Goal: Task Accomplishment & Management: Complete application form

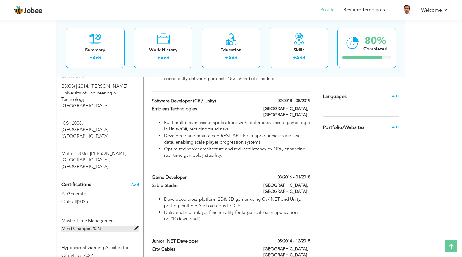
scroll to position [272, 0]
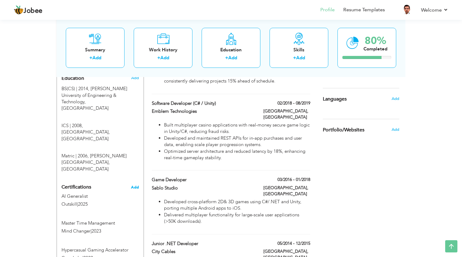
click at [134, 185] on span "Add" at bounding box center [135, 187] width 8 height 4
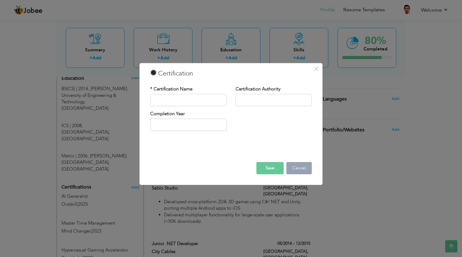
click at [305, 171] on button "Cancel" at bounding box center [298, 168] width 25 height 12
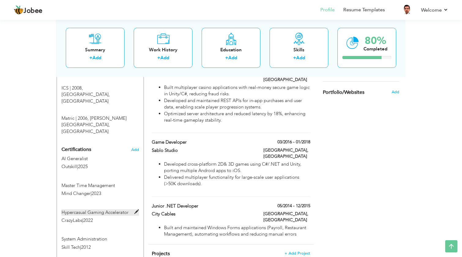
scroll to position [323, 0]
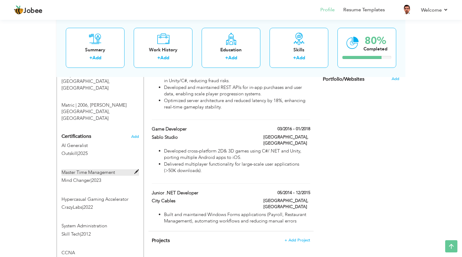
click at [136, 170] on span at bounding box center [136, 172] width 5 height 5
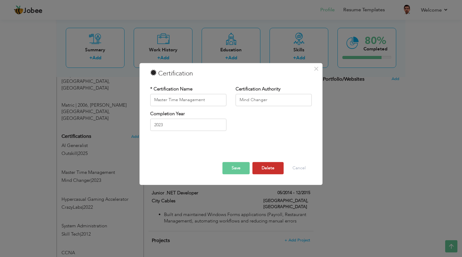
click at [277, 168] on button "Delete" at bounding box center [267, 168] width 31 height 12
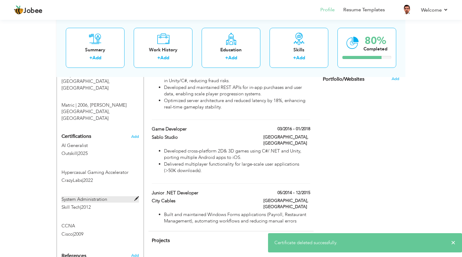
click at [136, 197] on span at bounding box center [136, 199] width 5 height 5
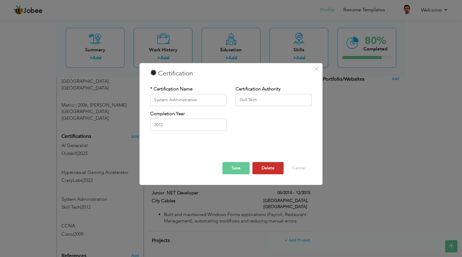
click at [270, 167] on button "Delete" at bounding box center [267, 168] width 31 height 12
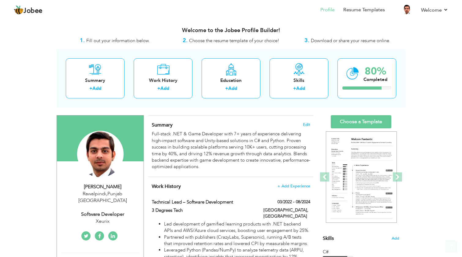
scroll to position [0, 0]
click at [363, 167] on img at bounding box center [361, 178] width 71 height 92
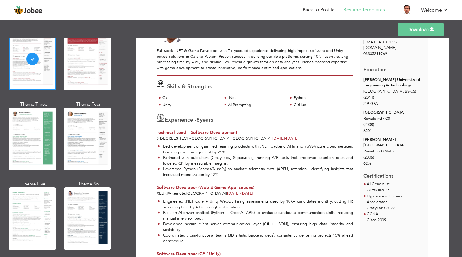
scroll to position [64, 0]
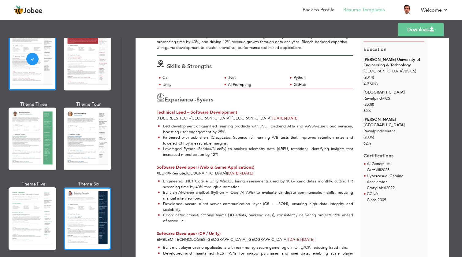
click at [86, 218] on div at bounding box center [88, 219] width 48 height 63
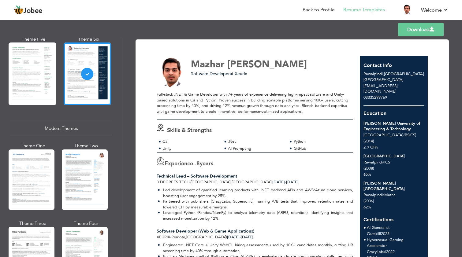
scroll to position [199, 0]
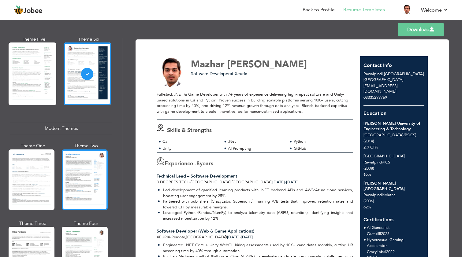
click at [86, 159] on div at bounding box center [85, 180] width 46 height 61
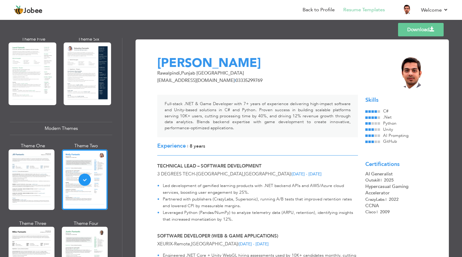
scroll to position [0, 0]
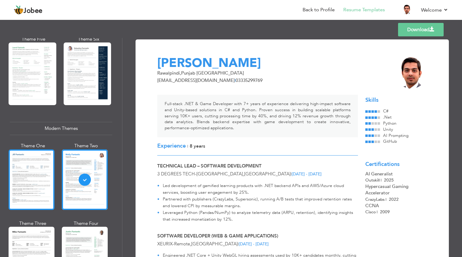
click at [50, 184] on div at bounding box center [32, 180] width 46 height 61
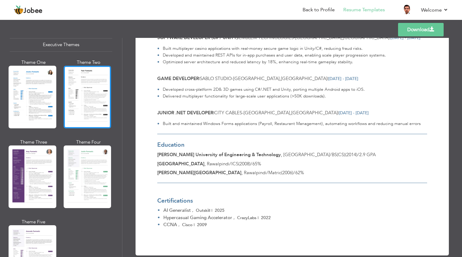
scroll to position [483, 0]
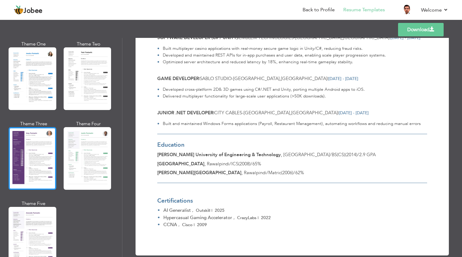
click at [40, 169] on div at bounding box center [33, 158] width 48 height 63
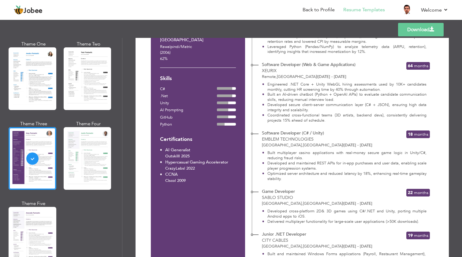
scroll to position [135, 0]
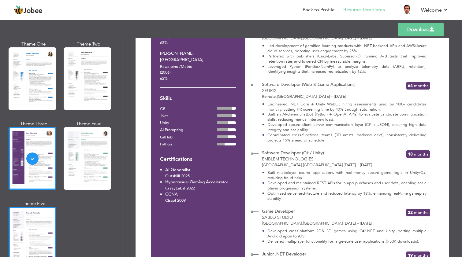
click at [51, 230] on div at bounding box center [33, 238] width 48 height 63
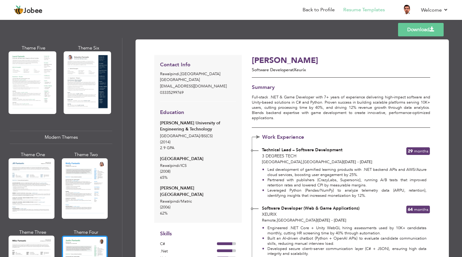
scroll to position [197, 0]
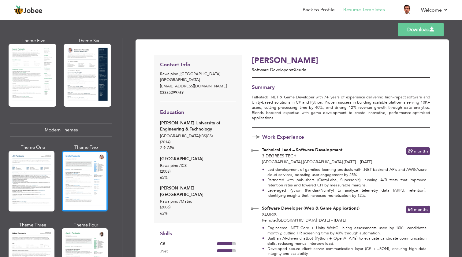
click at [84, 187] on div at bounding box center [85, 181] width 46 height 61
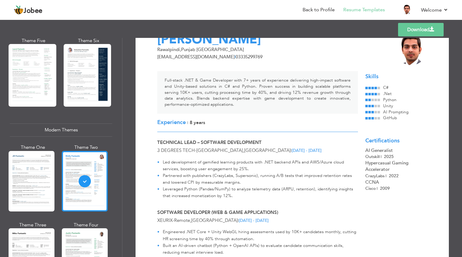
scroll to position [150, 0]
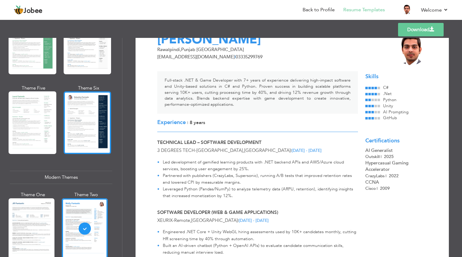
click at [81, 127] on div at bounding box center [88, 123] width 48 height 63
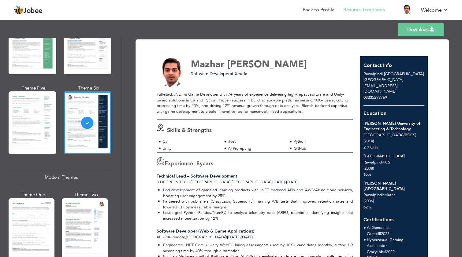
scroll to position [0, 0]
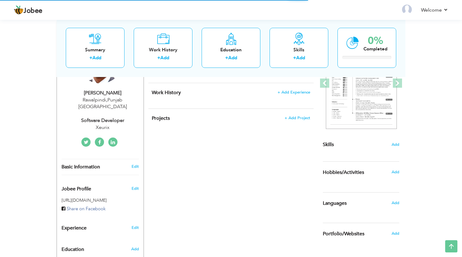
scroll to position [95, 0]
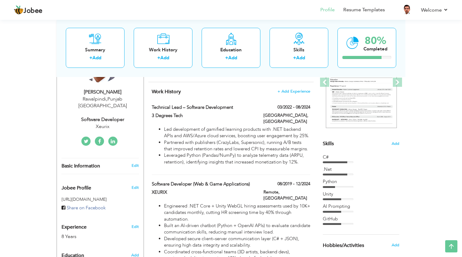
click at [342, 170] on div ".Net" at bounding box center [361, 169] width 77 height 6
click at [392, 144] on span "Add" at bounding box center [395, 144] width 8 height 6
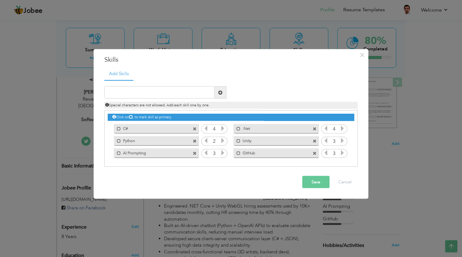
click at [315, 129] on span at bounding box center [315, 129] width 4 height 4
click at [137, 91] on input "text" at bounding box center [159, 93] width 110 height 12
type input ".Net Core"
click at [314, 181] on button "Save" at bounding box center [315, 182] width 27 height 12
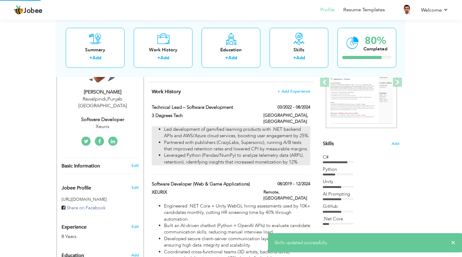
drag, startPoint x: 280, startPoint y: 152, endPoint x: 271, endPoint y: 134, distance: 19.8
click at [271, 134] on div "Change Remove Mazhar Ali Rawalpindi , Punjab Pakistan Software Developer ×" at bounding box center [231, 256] width 349 height 487
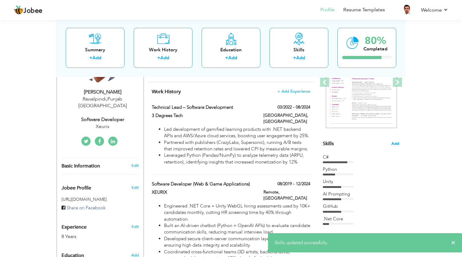
click at [396, 142] on span "Add" at bounding box center [395, 144] width 8 height 6
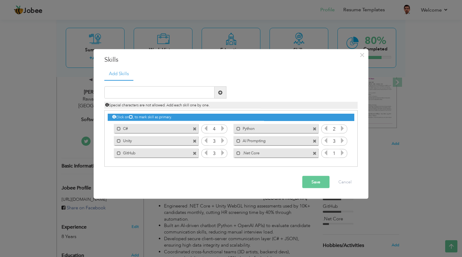
click at [315, 128] on span at bounding box center [315, 129] width 4 height 4
click at [315, 141] on span at bounding box center [315, 141] width 4 height 4
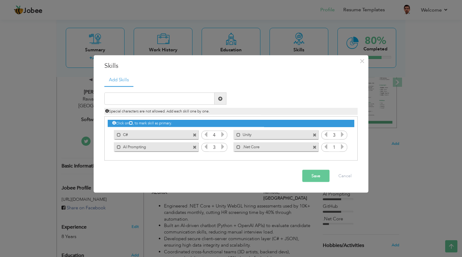
click at [194, 147] on span at bounding box center [195, 147] width 4 height 4
click at [174, 99] on input "text" at bounding box center [159, 99] width 110 height 12
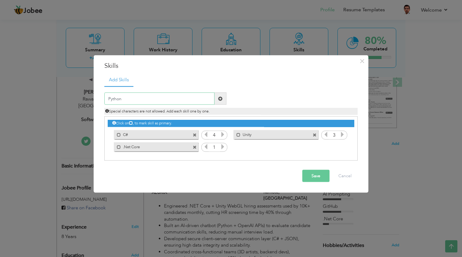
type input "Python"
click at [220, 98] on span at bounding box center [220, 98] width 4 height 4
click at [344, 149] on icon at bounding box center [343, 147] width 6 height 6
click at [342, 135] on icon at bounding box center [343, 135] width 6 height 6
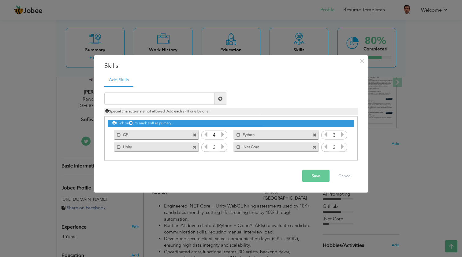
click at [325, 133] on icon at bounding box center [326, 135] width 6 height 6
click at [188, 99] on input "text" at bounding box center [159, 99] width 110 height 12
type input "A"
click at [178, 97] on input "text" at bounding box center [159, 99] width 110 height 12
click at [220, 92] on div "Blender Duplicate entry Mark as primary skill. C# 4 Python 2 3 3" at bounding box center [230, 123] width 253 height 75
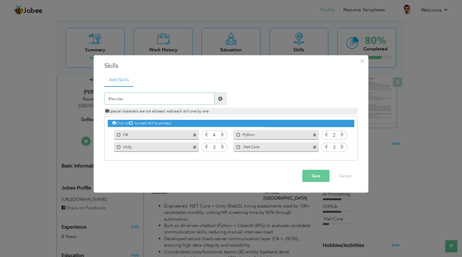
click at [195, 99] on input "Blender" at bounding box center [159, 99] width 110 height 12
type input "Javascript"
click at [311, 177] on button "Save" at bounding box center [315, 176] width 27 height 12
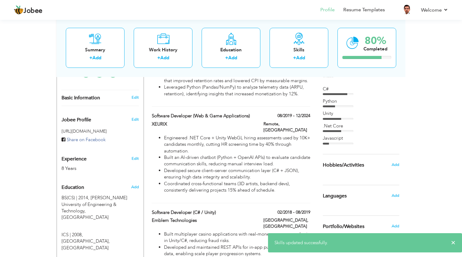
scroll to position [147, 0]
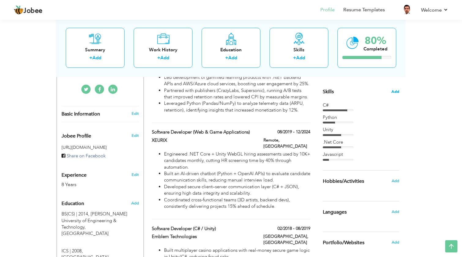
click at [395, 90] on span "Add" at bounding box center [395, 92] width 8 height 6
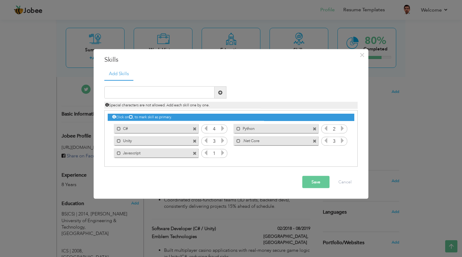
click at [316, 126] on span at bounding box center [316, 127] width 6 height 6
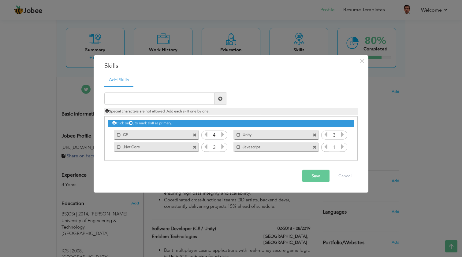
click at [315, 134] on span at bounding box center [315, 135] width 4 height 4
click at [193, 148] on span at bounding box center [195, 147] width 4 height 4
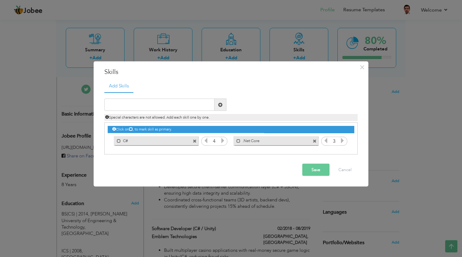
click at [311, 173] on button "Save" at bounding box center [315, 170] width 27 height 12
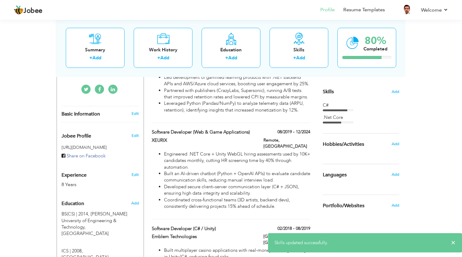
click at [399, 89] on div "Choose a Template ‹" at bounding box center [361, 196] width 87 height 456
click at [396, 90] on span "Add" at bounding box center [395, 92] width 8 height 6
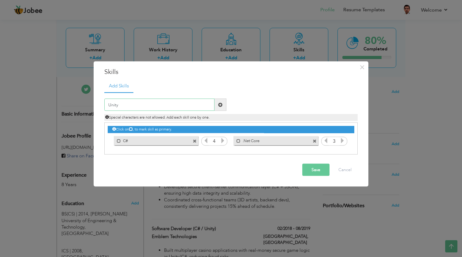
type input "Unity"
click at [220, 103] on span at bounding box center [220, 105] width 4 height 4
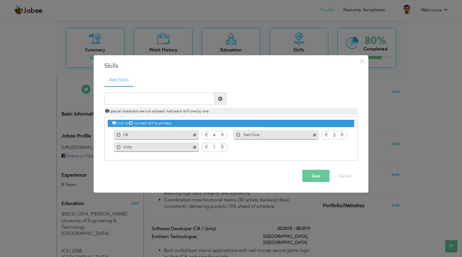
click at [221, 145] on icon at bounding box center [223, 147] width 6 height 6
click at [221, 147] on icon at bounding box center [223, 147] width 6 height 6
click at [172, 99] on input "text" at bounding box center [159, 99] width 110 height 12
type input "Python"
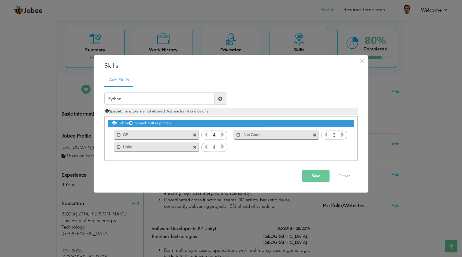
click at [311, 175] on button "Save" at bounding box center [315, 176] width 27 height 12
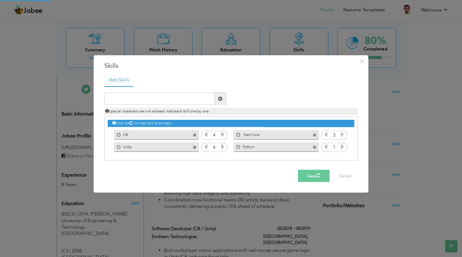
click at [342, 148] on icon at bounding box center [343, 147] width 6 height 6
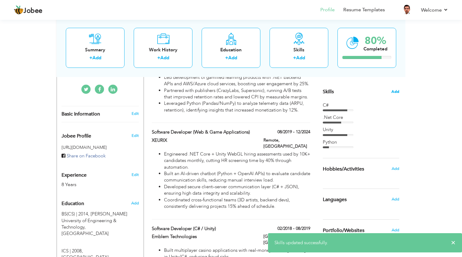
click at [396, 91] on span "Add" at bounding box center [395, 92] width 8 height 6
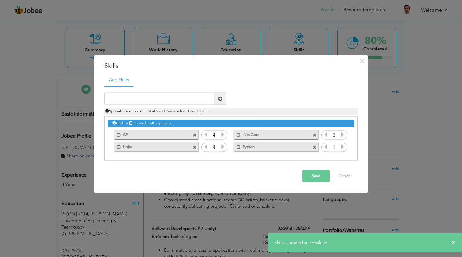
click at [341, 147] on icon at bounding box center [343, 147] width 6 height 6
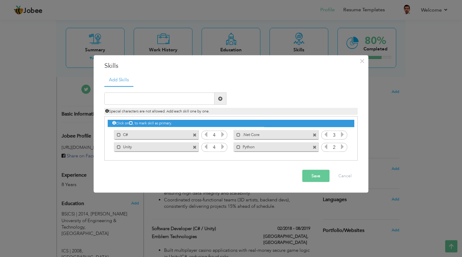
click at [324, 175] on button "Save" at bounding box center [315, 176] width 27 height 12
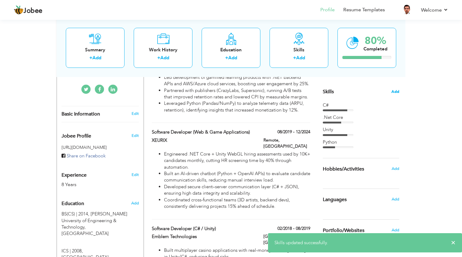
click at [396, 91] on span "Add" at bounding box center [395, 92] width 8 height 6
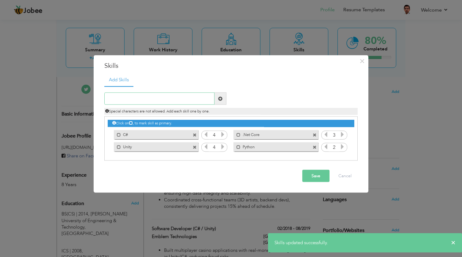
click at [151, 102] on input "text" at bounding box center [159, 99] width 110 height 12
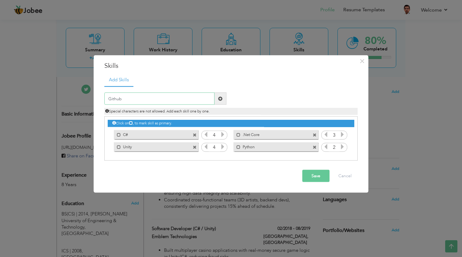
type input "Github"
click at [222, 97] on span at bounding box center [220, 98] width 4 height 4
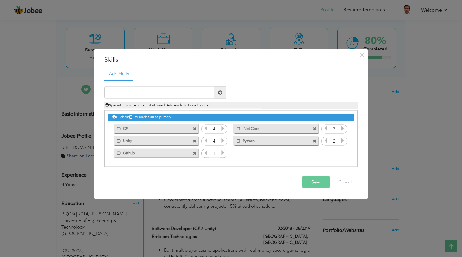
click at [222, 155] on icon at bounding box center [223, 153] width 6 height 6
click at [315, 188] on button "Save" at bounding box center [315, 182] width 27 height 12
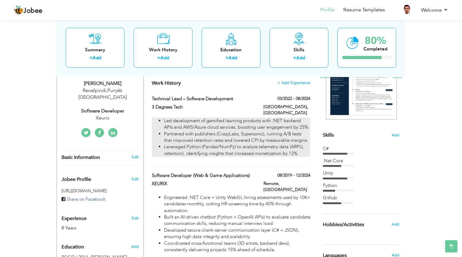
scroll to position [104, 0]
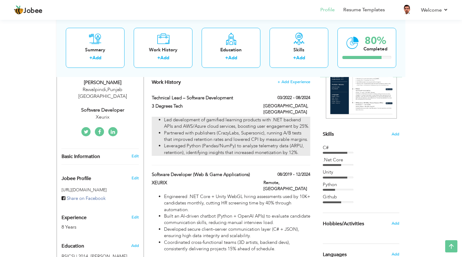
click at [273, 151] on li "Leveraged Python (Pandas/NumPy) to analyze telemetry data (ARPU, retention), id…" at bounding box center [237, 149] width 146 height 13
type input "Technical Lead – Software Development"
type input "3 Degrees Tech"
type input "03/2022"
type input "08/2024"
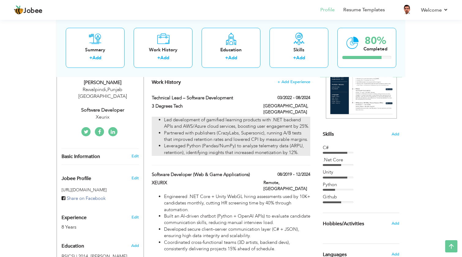
type input "[GEOGRAPHIC_DATA]"
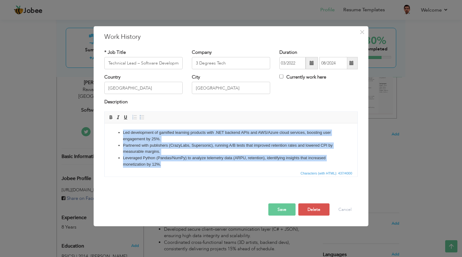
drag, startPoint x: 188, startPoint y: 167, endPoint x: 100, endPoint y: 129, distance: 95.5
click at [105, 129] on html "Led development of gamified learning products with .NET backend APIs and AWS/Az…" at bounding box center [231, 148] width 253 height 50
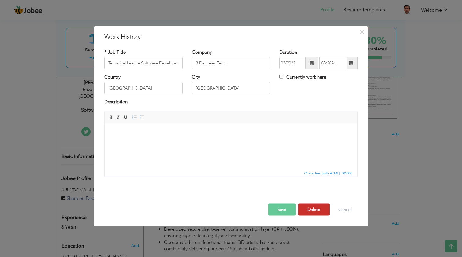
click at [319, 209] on button "Delete" at bounding box center [313, 210] width 31 height 12
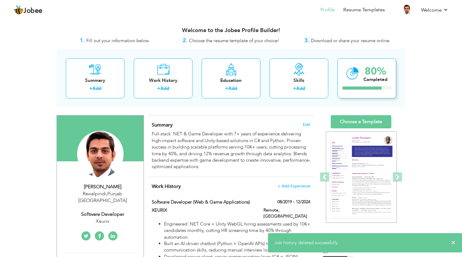
scroll to position [0, 0]
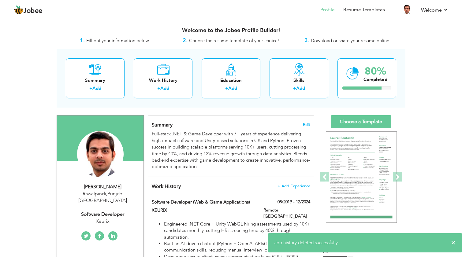
click at [348, 125] on link "Choose a Template" at bounding box center [361, 121] width 61 height 13
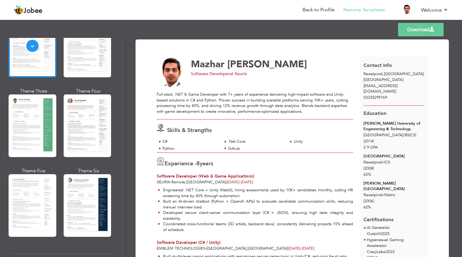
scroll to position [67, 0]
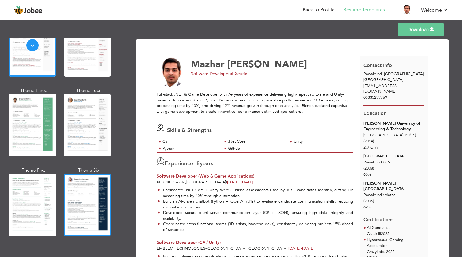
click at [85, 207] on div at bounding box center [88, 205] width 48 height 63
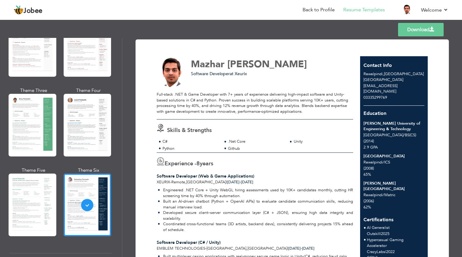
scroll to position [0, 0]
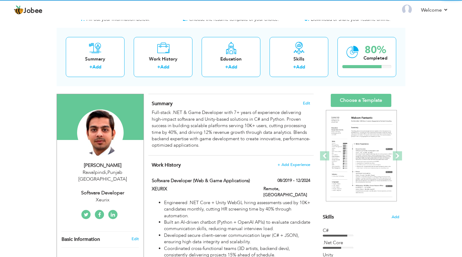
scroll to position [22, 0]
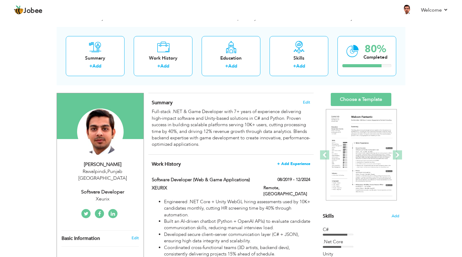
click at [299, 162] on span "+ Add Experience" at bounding box center [293, 164] width 33 height 4
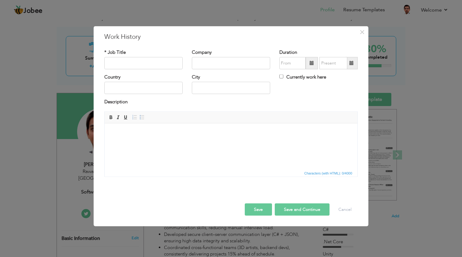
click at [189, 142] on html at bounding box center [231, 132] width 253 height 19
paste body
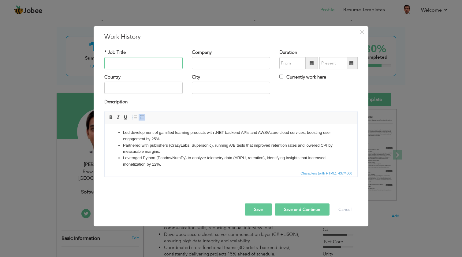
click at [141, 65] on input "text" at bounding box center [143, 63] width 78 height 12
type input "s"
type input "[GEOGRAPHIC_DATA]"
type input "R"
type input "[GEOGRAPHIC_DATA]"
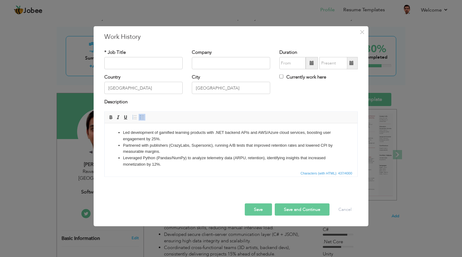
click at [310, 64] on span at bounding box center [312, 63] width 4 height 4
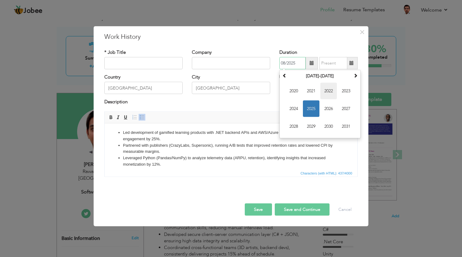
click at [333, 90] on span "2022" at bounding box center [328, 91] width 17 height 17
click at [330, 93] on span "Mar" at bounding box center [328, 91] width 17 height 17
type input "03/2022"
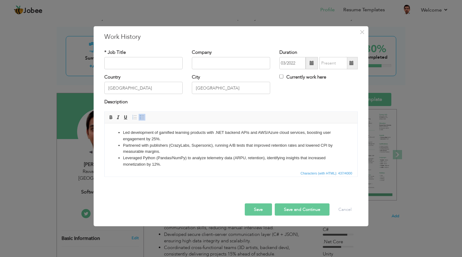
click at [351, 66] on span at bounding box center [352, 63] width 12 height 12
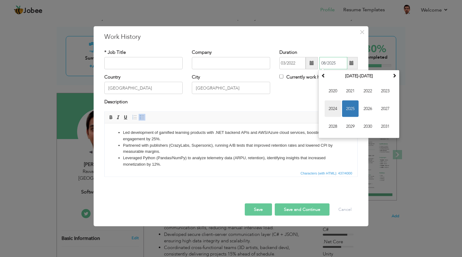
click at [339, 109] on span "2024" at bounding box center [333, 109] width 17 height 17
click at [384, 110] on span "Aug" at bounding box center [385, 109] width 17 height 17
type input "08/2024"
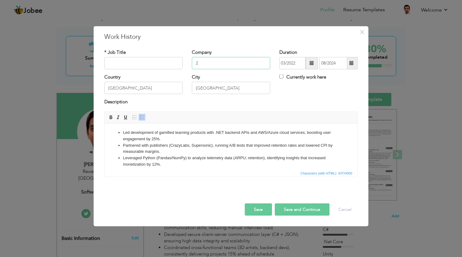
type input "2"
type input "3 Degree Tech"
click at [148, 65] on input "text" at bounding box center [143, 63] width 78 height 12
type input "Technical Lead - Software Developer"
click at [261, 211] on button "Save" at bounding box center [258, 210] width 27 height 12
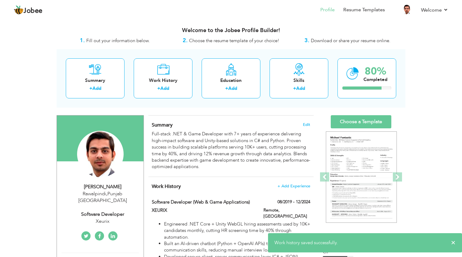
scroll to position [0, 0]
click at [350, 164] on img at bounding box center [361, 178] width 71 height 92
